Goal: Task Accomplishment & Management: Use online tool/utility

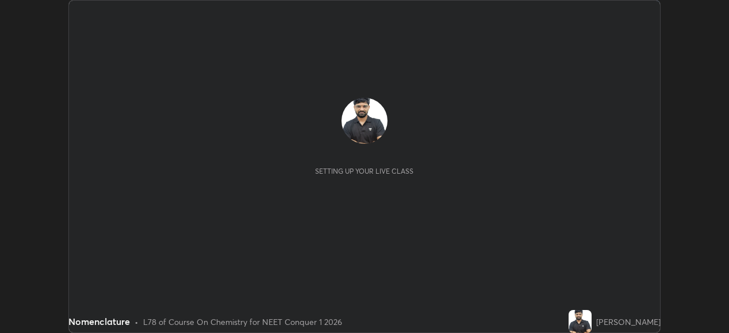
scroll to position [333, 729]
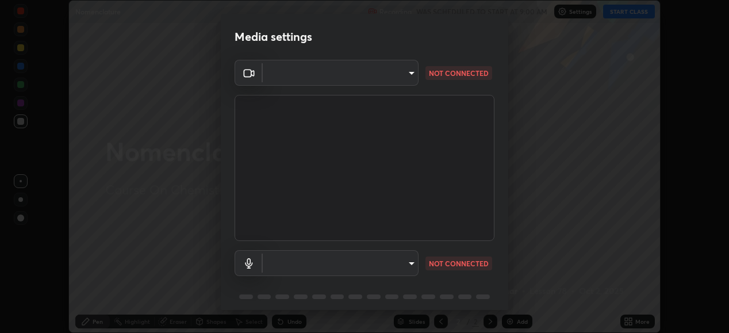
type input "68de15d3c7c539dd33a0a0d586817efffd9657a607fee3fdca6de5f810a24bd6"
type input "communications"
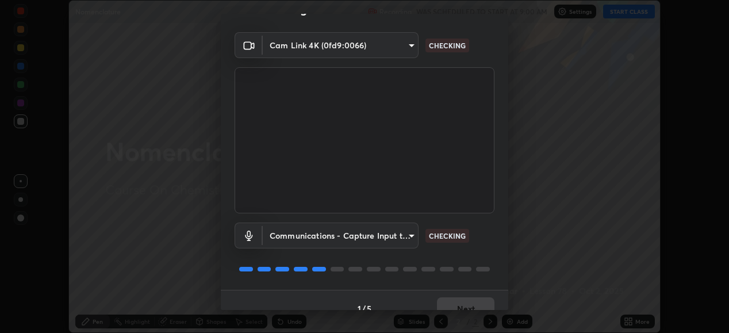
scroll to position [44, 0]
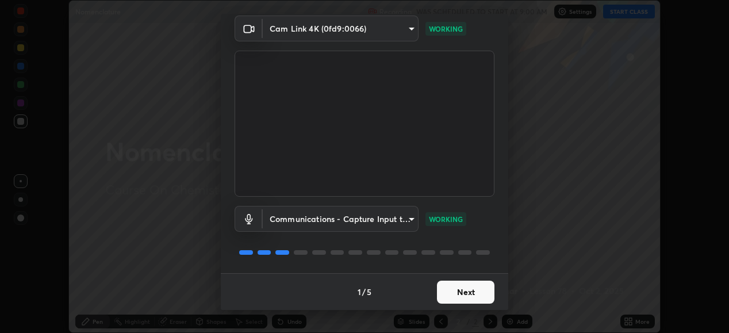
click at [463, 295] on button "Next" at bounding box center [466, 292] width 58 height 23
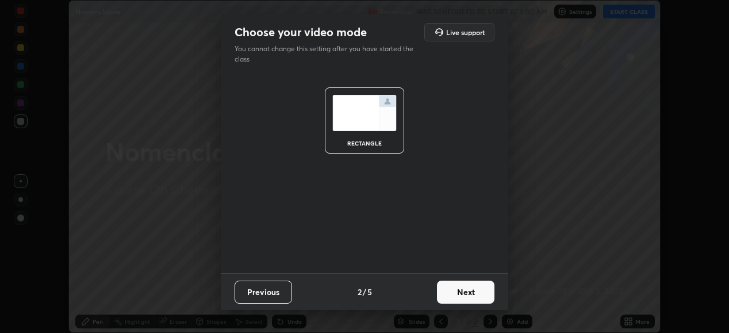
scroll to position [0, 0]
click at [464, 295] on button "Next" at bounding box center [466, 292] width 58 height 23
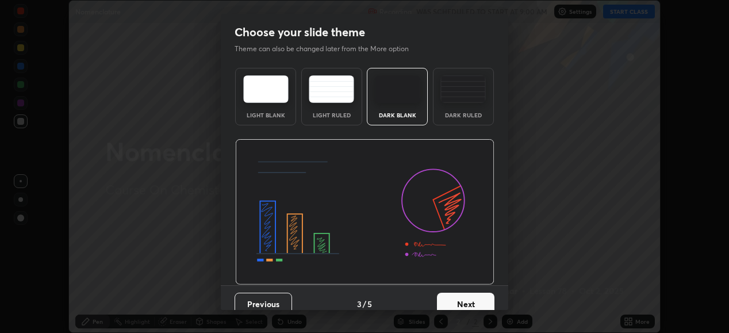
click at [464, 295] on button "Next" at bounding box center [466, 304] width 58 height 23
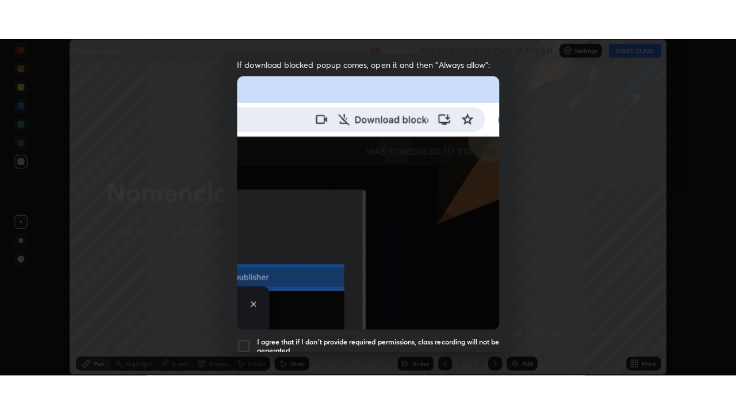
scroll to position [266, 0]
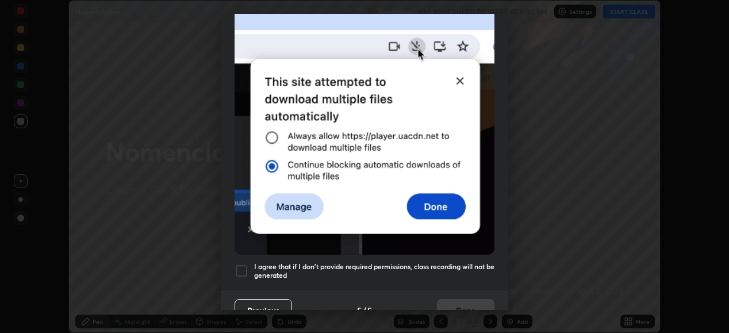
click at [242, 264] on div at bounding box center [242, 271] width 14 height 14
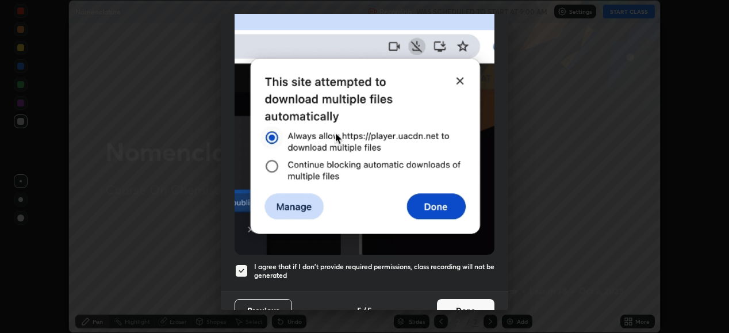
click at [449, 302] on button "Done" at bounding box center [466, 310] width 58 height 23
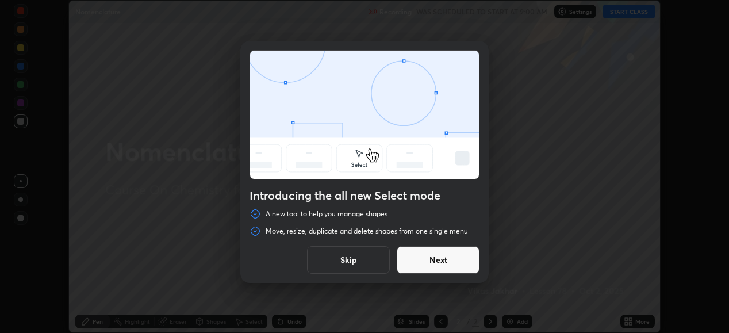
click at [372, 256] on button "Skip" at bounding box center [348, 260] width 83 height 28
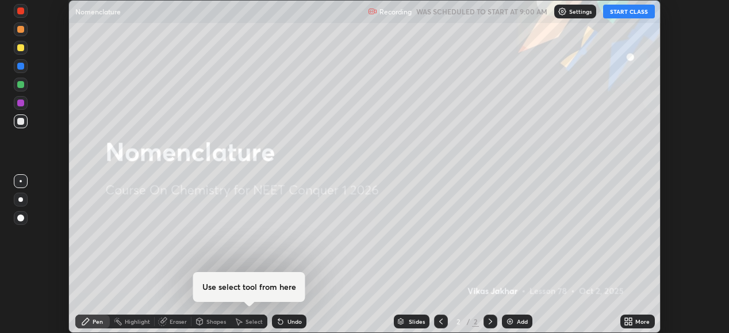
click at [624, 13] on button "START CLASS" at bounding box center [629, 12] width 52 height 14
click at [630, 324] on icon at bounding box center [630, 323] width 3 height 3
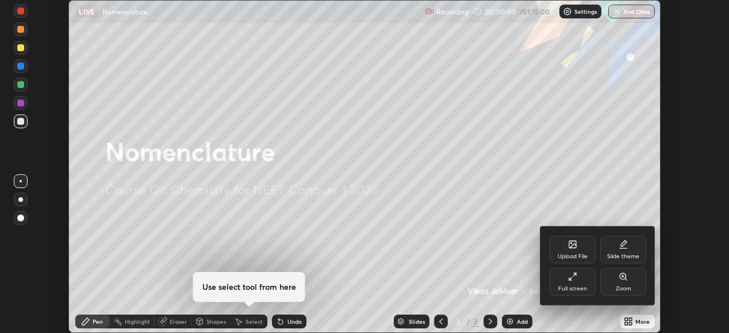
click at [574, 279] on icon at bounding box center [572, 276] width 9 height 9
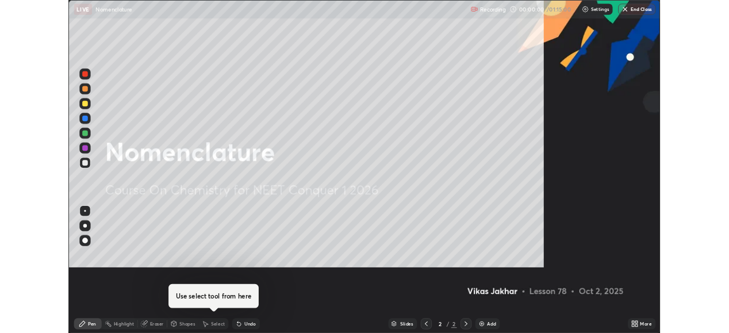
scroll to position [414, 736]
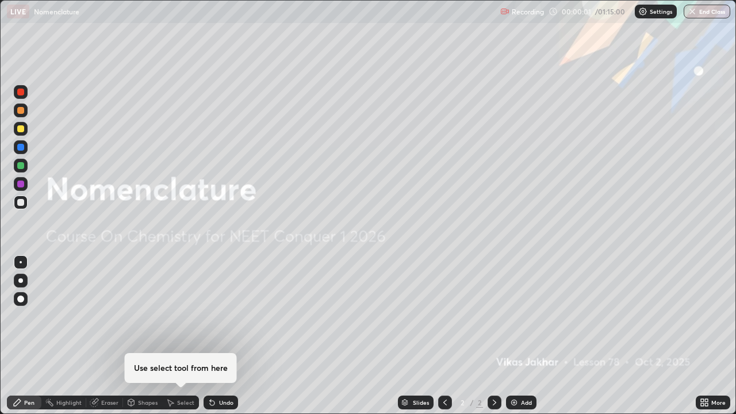
click at [525, 332] on div "Add" at bounding box center [526, 403] width 11 height 6
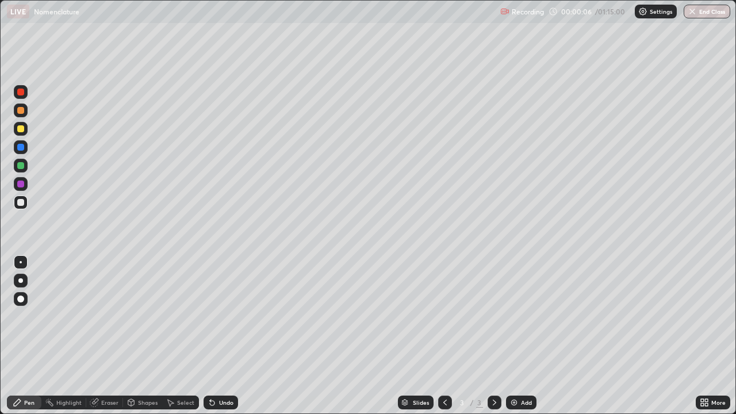
click at [20, 280] on div at bounding box center [20, 280] width 5 height 5
click at [108, 332] on div "Eraser" at bounding box center [109, 403] width 17 height 6
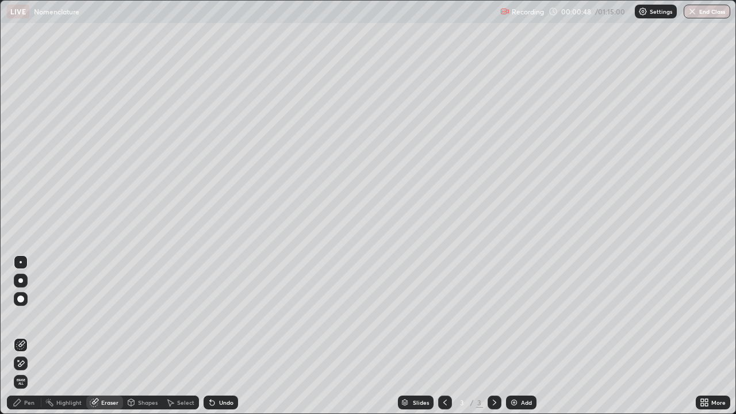
click at [31, 332] on div "Pen" at bounding box center [29, 403] width 10 height 6
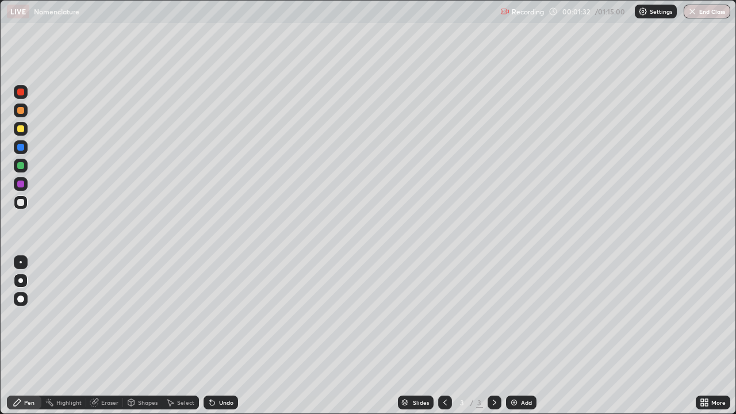
click at [24, 134] on div at bounding box center [21, 129] width 14 height 14
click at [19, 204] on div at bounding box center [20, 202] width 7 height 7
click at [518, 332] on div "Add" at bounding box center [521, 403] width 30 height 14
click at [514, 332] on img at bounding box center [514, 402] width 9 height 9
click at [518, 332] on div "Add" at bounding box center [521, 403] width 30 height 14
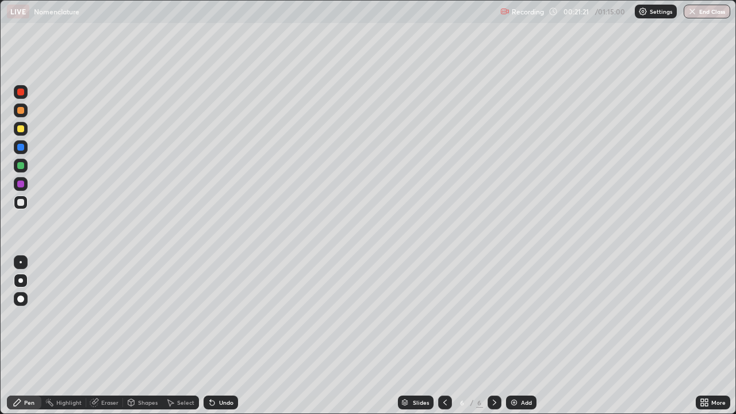
click at [518, 332] on div "Add" at bounding box center [521, 403] width 30 height 14
click at [444, 332] on icon at bounding box center [445, 402] width 9 height 9
click at [493, 332] on icon at bounding box center [494, 403] width 3 height 6
click at [110, 332] on div "Eraser" at bounding box center [109, 403] width 17 height 6
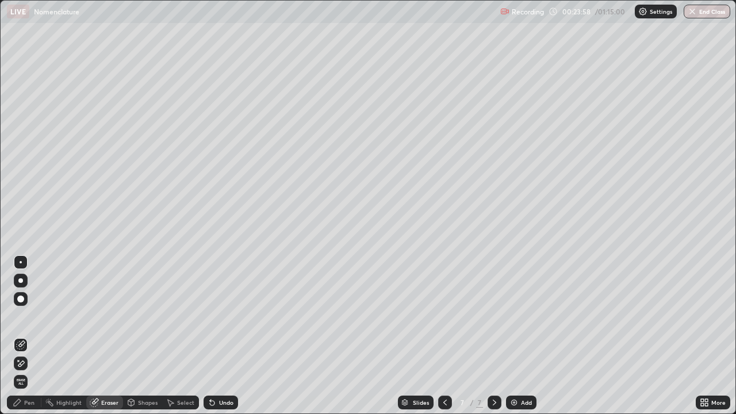
click at [29, 332] on div "Pen" at bounding box center [29, 403] width 10 height 6
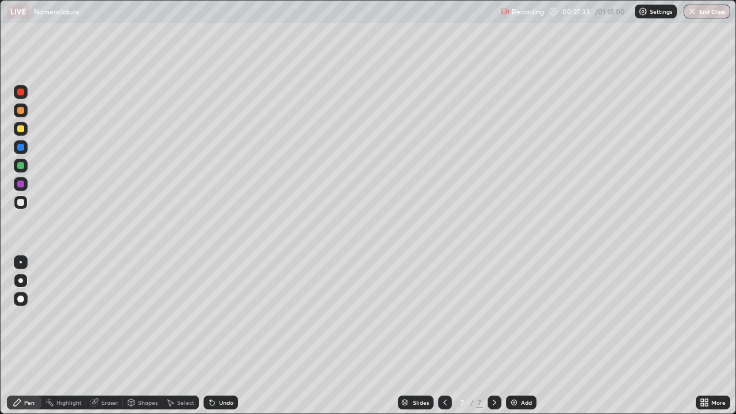
click at [522, 332] on div "Add" at bounding box center [526, 403] width 11 height 6
click at [444, 332] on icon at bounding box center [445, 402] width 9 height 9
click at [22, 131] on div at bounding box center [20, 128] width 7 height 7
click at [492, 332] on icon at bounding box center [494, 402] width 9 height 9
click at [444, 332] on icon at bounding box center [445, 402] width 9 height 9
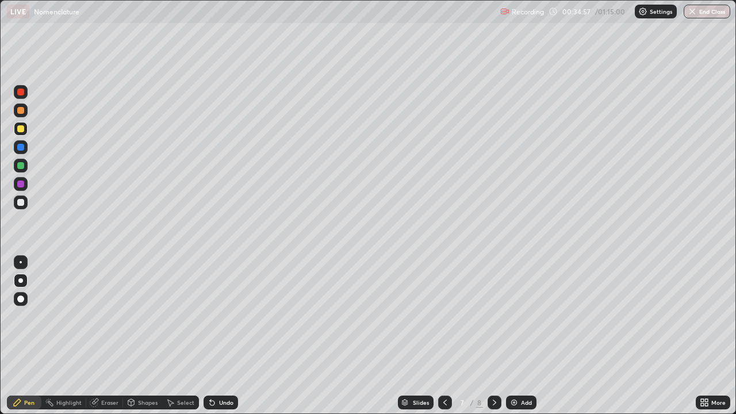
click at [444, 332] on icon at bounding box center [445, 402] width 9 height 9
click at [447, 332] on icon at bounding box center [445, 402] width 9 height 9
click at [446, 332] on icon at bounding box center [445, 402] width 9 height 9
click at [444, 332] on icon at bounding box center [445, 402] width 9 height 9
click at [494, 332] on icon at bounding box center [494, 402] width 9 height 9
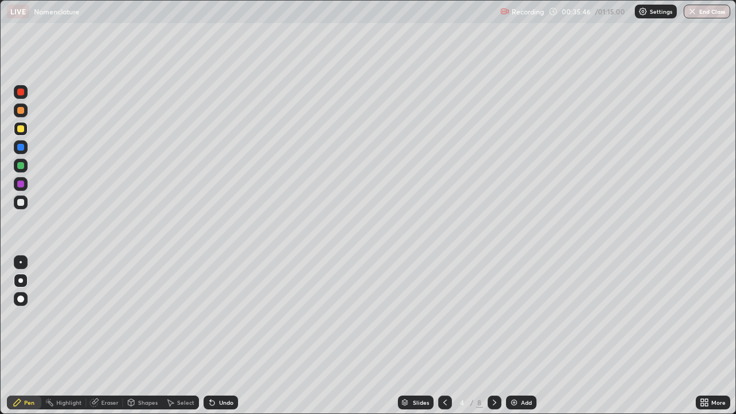
click at [493, 332] on icon at bounding box center [494, 402] width 9 height 9
click at [494, 332] on icon at bounding box center [494, 402] width 9 height 9
click at [495, 332] on icon at bounding box center [494, 402] width 9 height 9
click at [511, 332] on img at bounding box center [514, 402] width 9 height 9
click at [25, 206] on div at bounding box center [21, 203] width 14 height 14
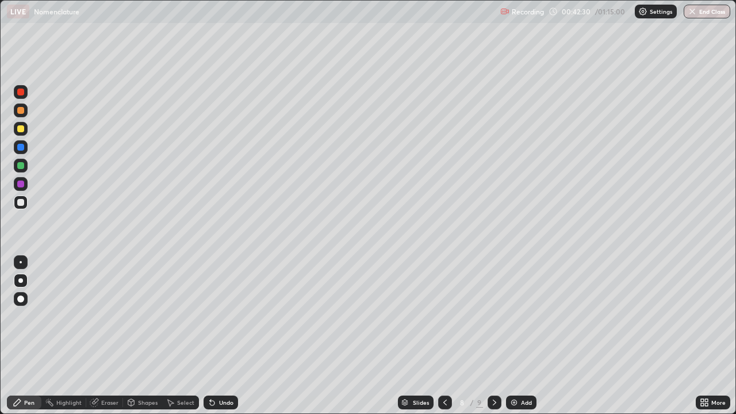
click at [118, 332] on div "Eraser" at bounding box center [104, 403] width 37 height 14
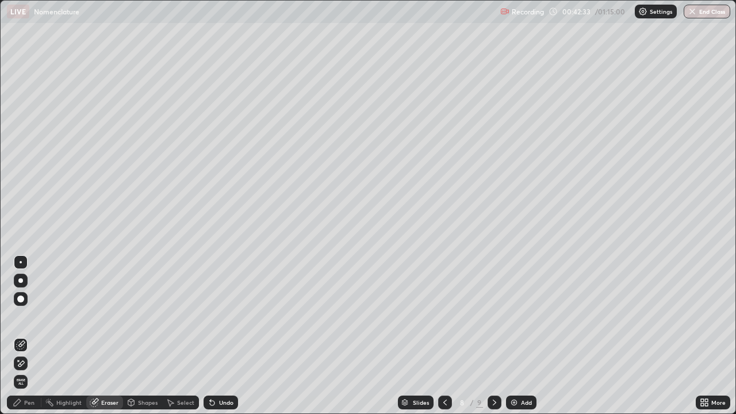
click at [36, 332] on div "Pen" at bounding box center [24, 403] width 35 height 14
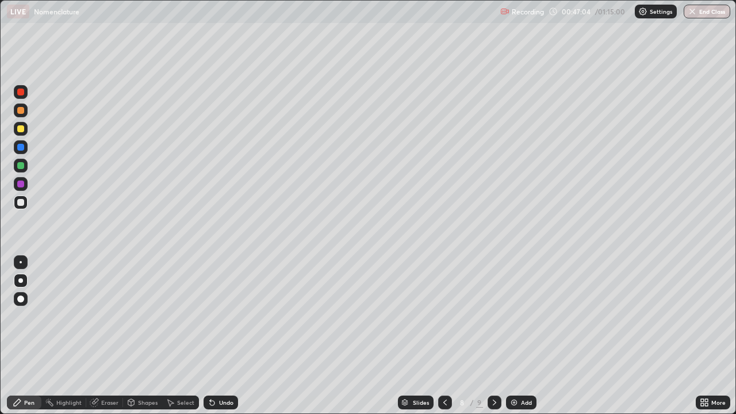
click at [516, 332] on img at bounding box center [514, 402] width 9 height 9
click at [21, 131] on div at bounding box center [20, 128] width 7 height 7
click at [18, 209] on div at bounding box center [21, 203] width 14 height 14
click at [99, 332] on div "Eraser" at bounding box center [104, 403] width 37 height 14
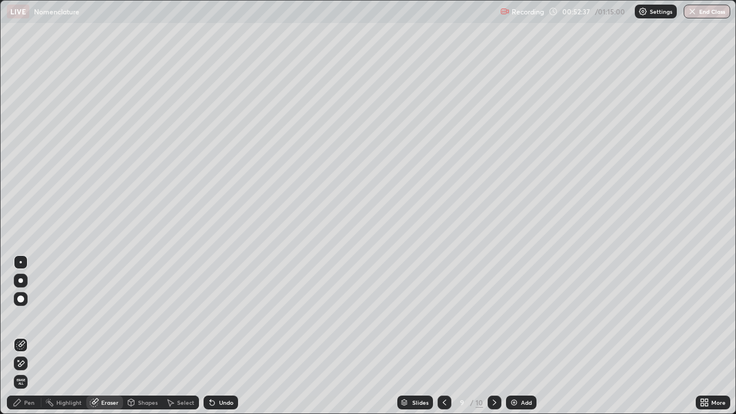
click at [30, 332] on div "Pen" at bounding box center [29, 403] width 10 height 6
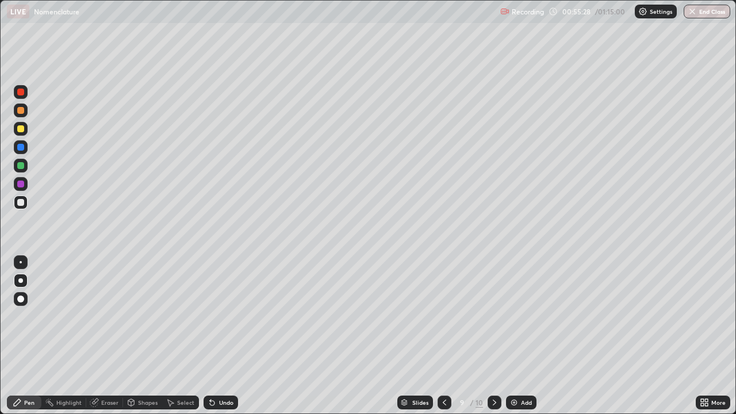
click at [494, 332] on icon at bounding box center [494, 402] width 9 height 9
click at [444, 332] on icon at bounding box center [444, 402] width 9 height 9
click at [444, 332] on icon at bounding box center [444, 403] width 3 height 6
click at [442, 332] on icon at bounding box center [444, 402] width 9 height 9
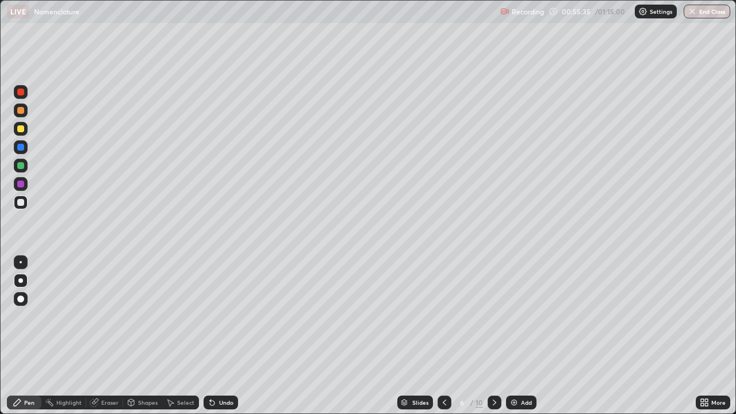
click at [443, 332] on icon at bounding box center [444, 402] width 9 height 9
click at [444, 332] on icon at bounding box center [444, 402] width 9 height 9
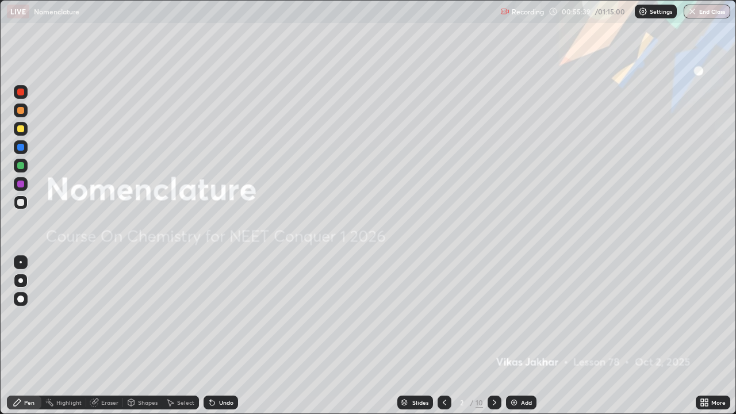
click at [492, 332] on icon at bounding box center [494, 402] width 9 height 9
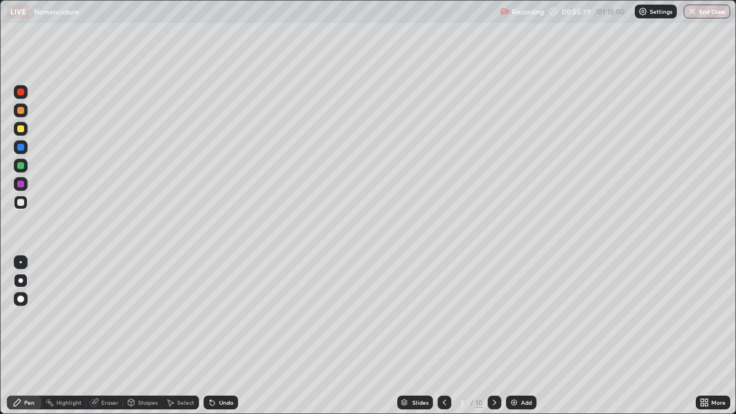
click at [495, 332] on icon at bounding box center [494, 402] width 9 height 9
click at [494, 332] on icon at bounding box center [494, 402] width 9 height 9
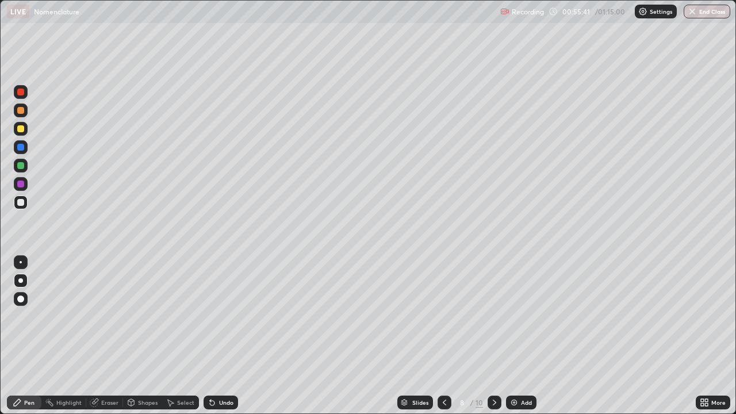
click at [494, 332] on icon at bounding box center [494, 402] width 9 height 9
click at [493, 332] on div at bounding box center [495, 403] width 14 height 14
click at [492, 332] on icon at bounding box center [494, 402] width 9 height 9
click at [513, 332] on img at bounding box center [514, 402] width 9 height 9
click at [706, 13] on button "End Class" at bounding box center [707, 12] width 47 height 14
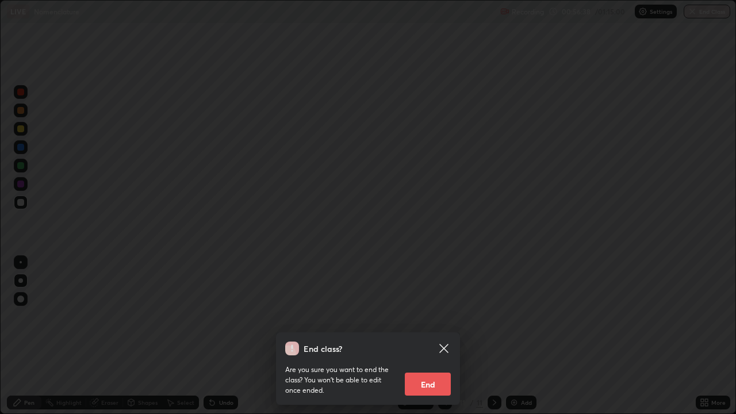
click at [427, 332] on button "End" at bounding box center [428, 384] width 46 height 23
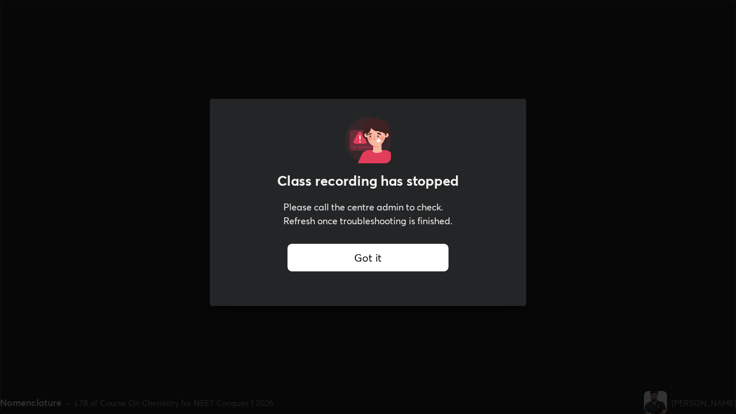
click at [295, 260] on div "Got it" at bounding box center [368, 258] width 161 height 28
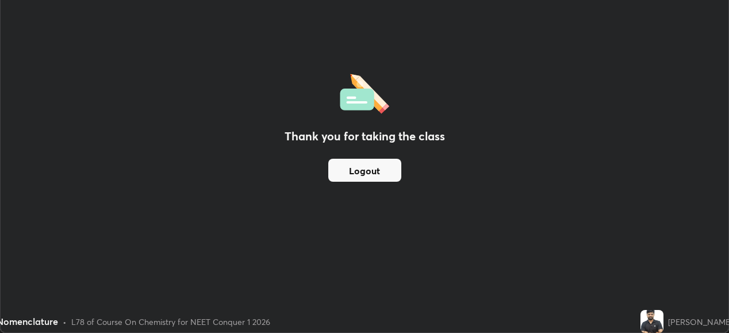
scroll to position [57190, 56794]
